Goal: Entertainment & Leisure: Consume media (video, audio)

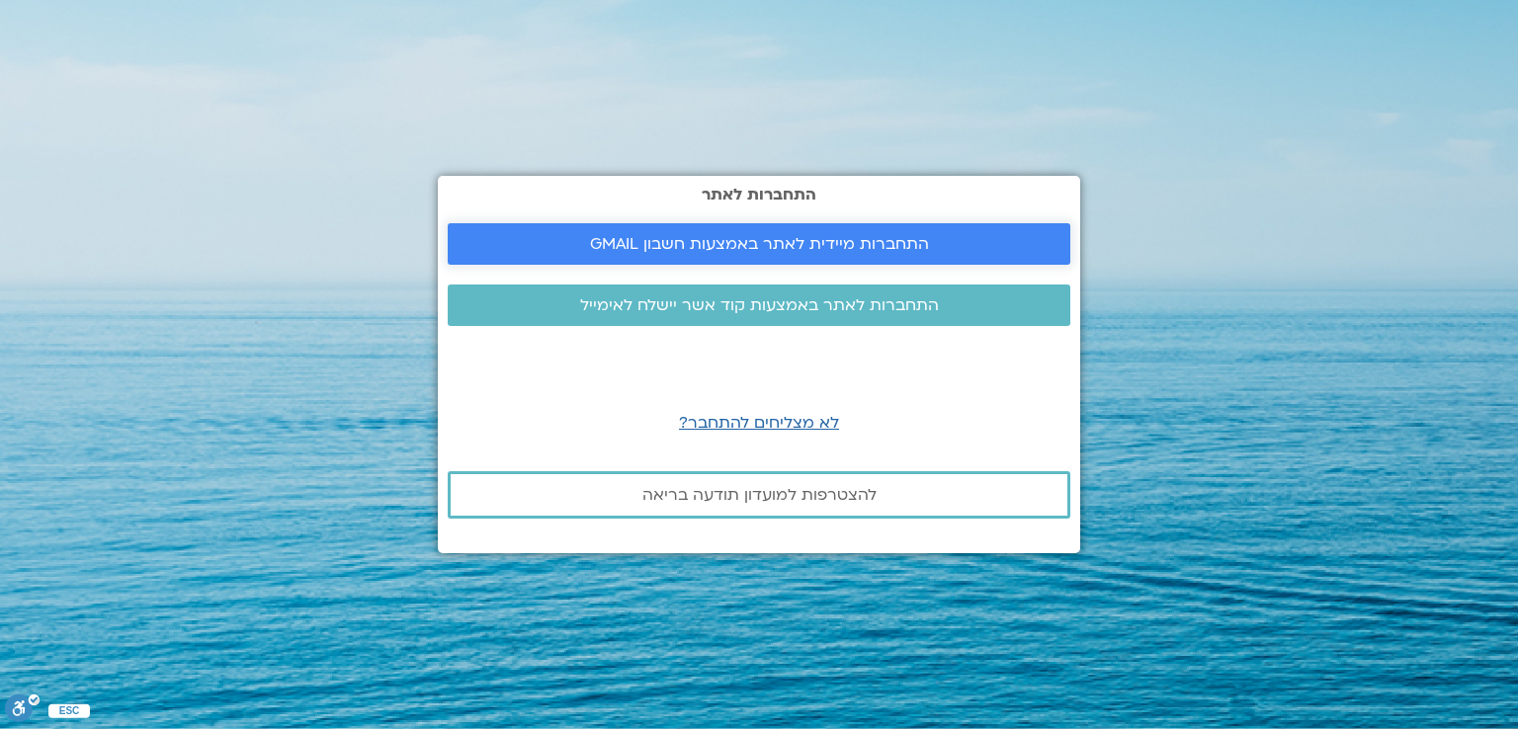
click at [875, 239] on span "התחברות מיידית לאתר באמצעות חשבון GMAIL" at bounding box center [759, 244] width 339 height 18
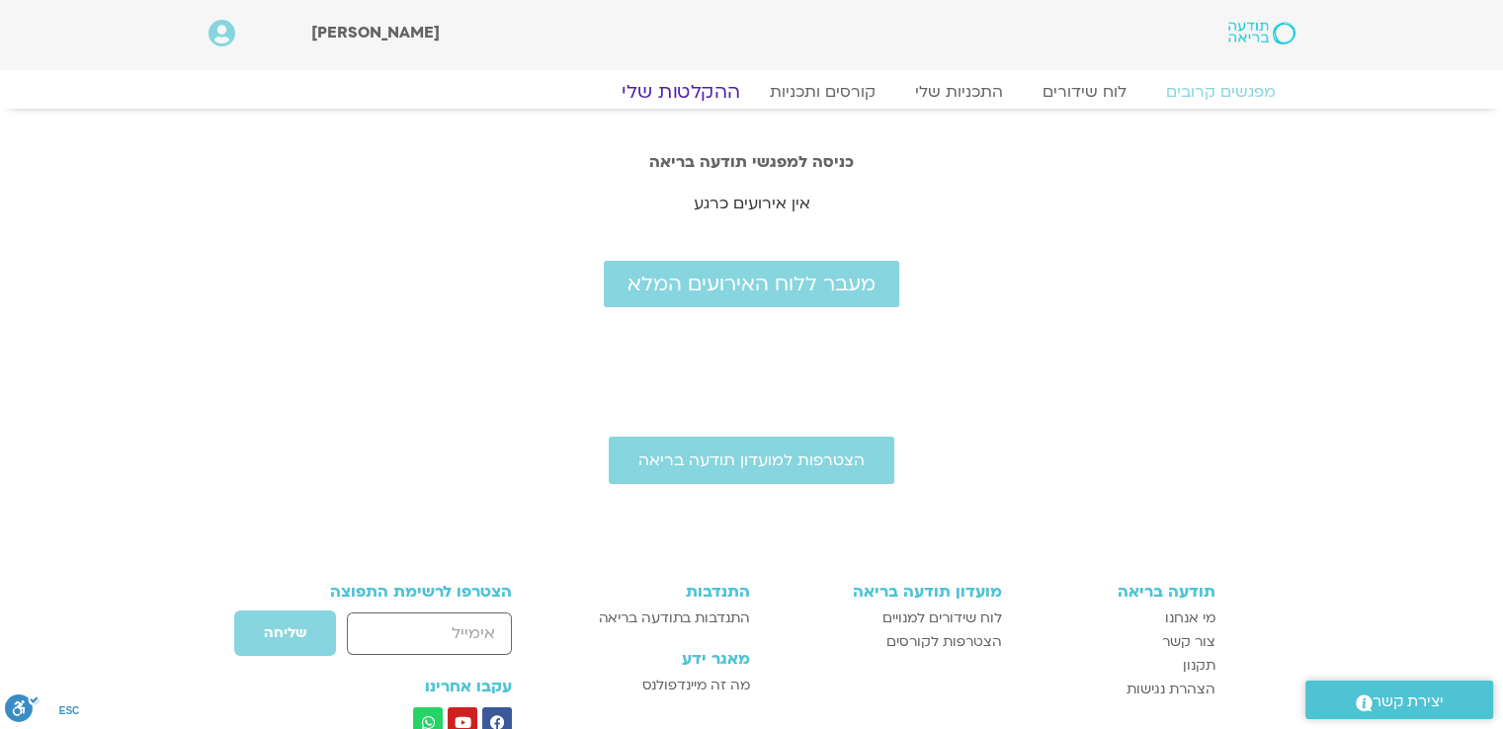
click at [703, 88] on link "ההקלטות שלי" at bounding box center [681, 92] width 166 height 24
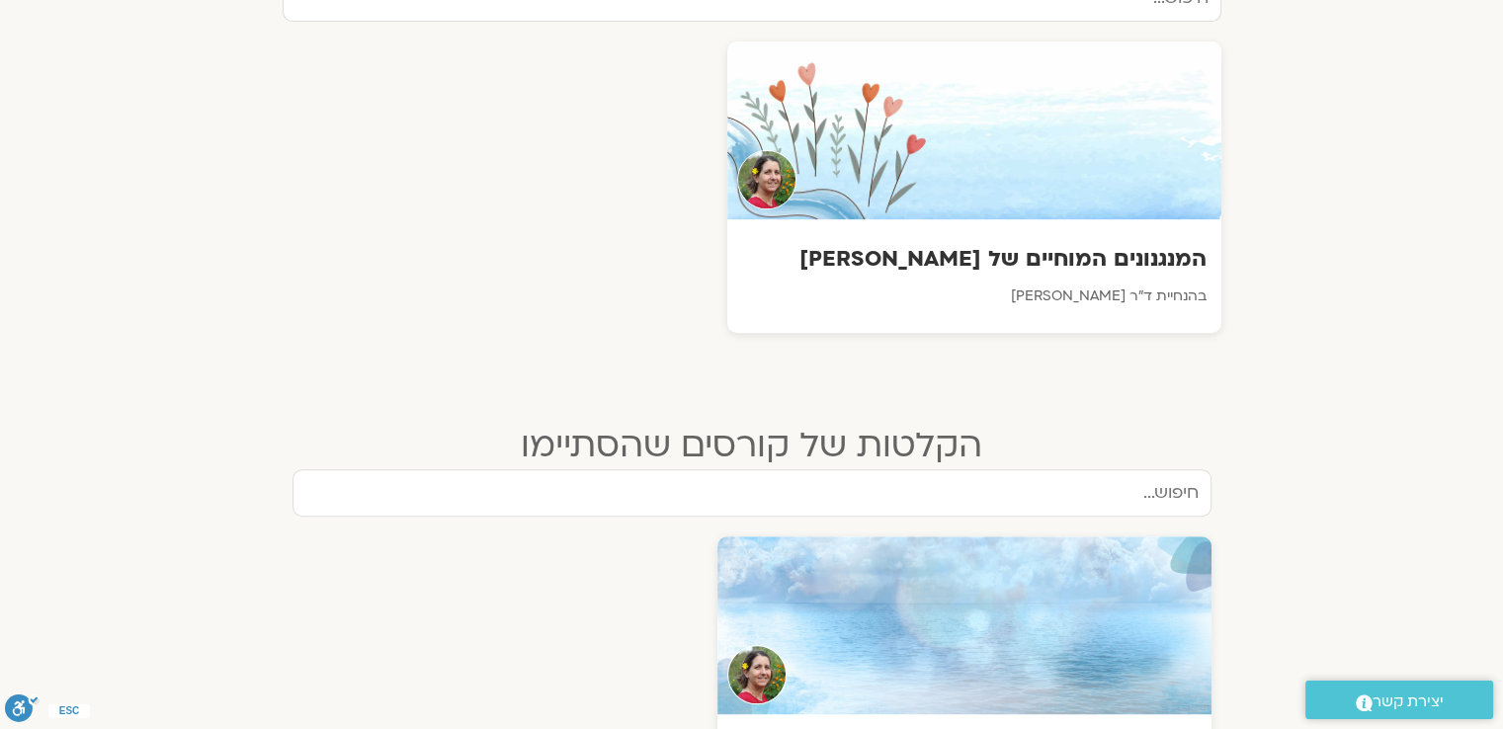
scroll to position [791, 0]
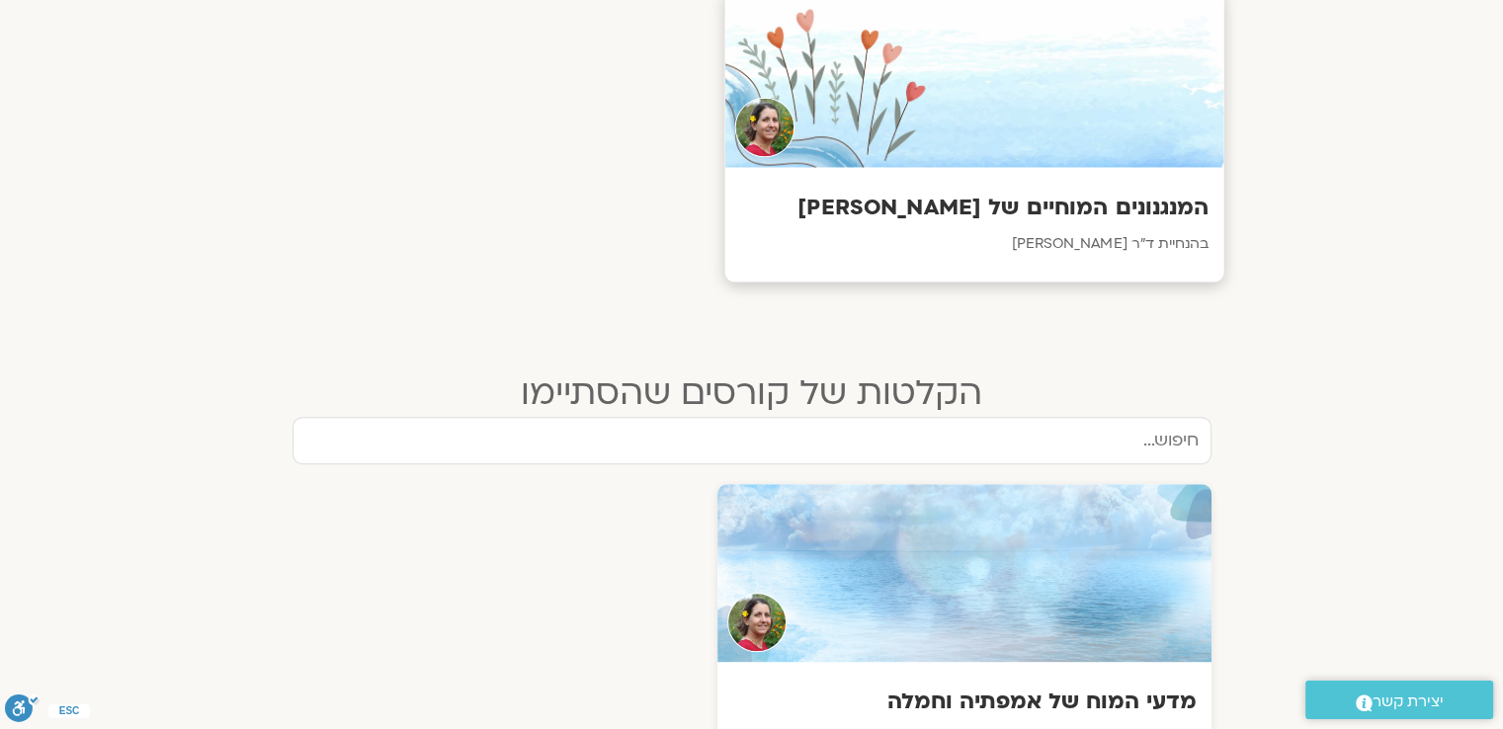
click at [1059, 116] on div at bounding box center [973, 78] width 499 height 180
